Goal: Task Accomplishment & Management: Manage account settings

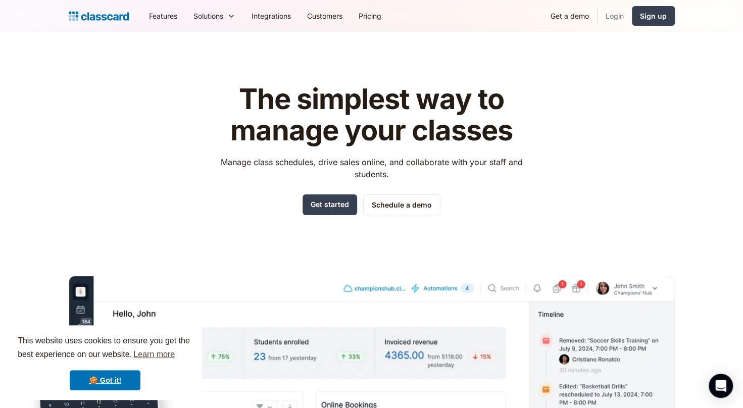
click at [621, 19] on link "Login" at bounding box center [615, 16] width 34 height 23
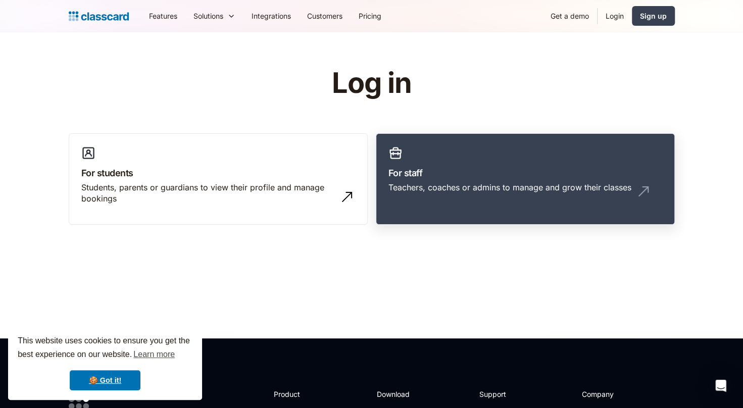
click at [456, 192] on div "Teachers, coaches or admins to manage and grow their classes" at bounding box center [510, 187] width 243 height 11
